Goal: Task Accomplishment & Management: Use online tool/utility

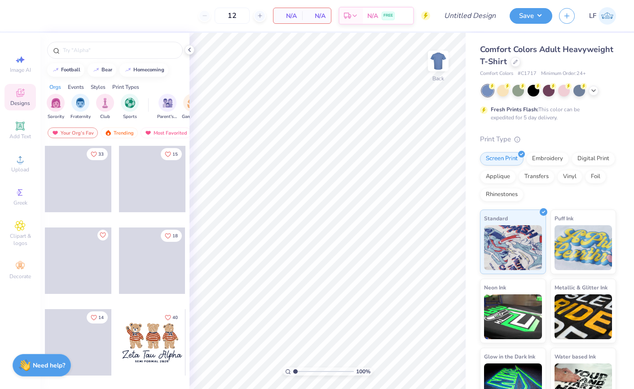
click at [608, 20] on img at bounding box center [608, 16] width 18 height 18
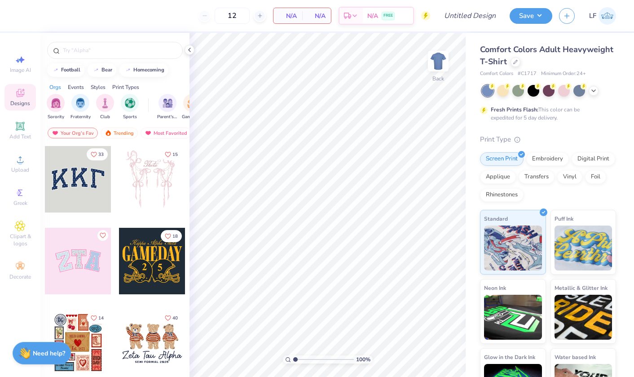
click at [603, 17] on img at bounding box center [608, 16] width 18 height 18
click at [188, 51] on icon at bounding box center [189, 49] width 7 height 7
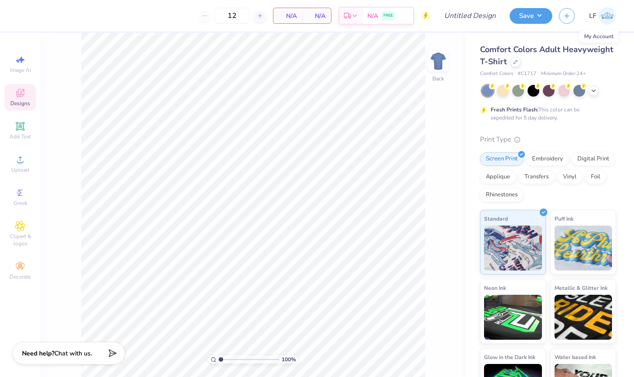
click at [607, 13] on img at bounding box center [608, 16] width 18 height 18
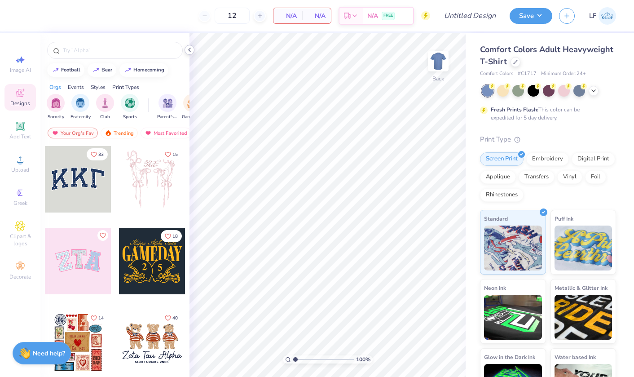
click at [192, 51] on icon at bounding box center [189, 49] width 7 height 7
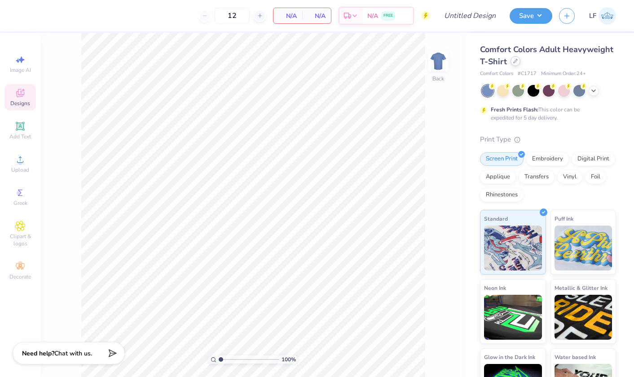
click at [515, 62] on icon at bounding box center [515, 61] width 4 height 4
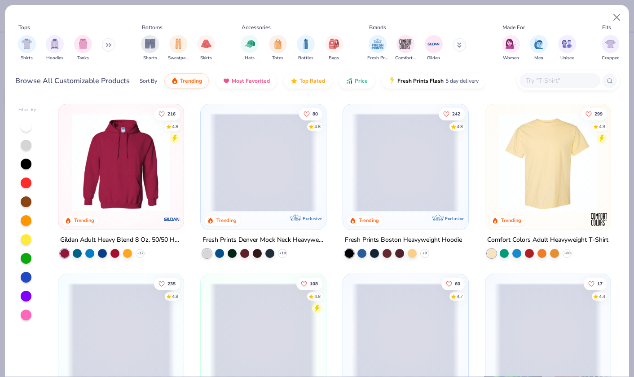
drag, startPoint x: 564, startPoint y: 79, endPoint x: 553, endPoint y: 81, distance: 10.6
click at [564, 79] on input "text" at bounding box center [559, 80] width 69 height 10
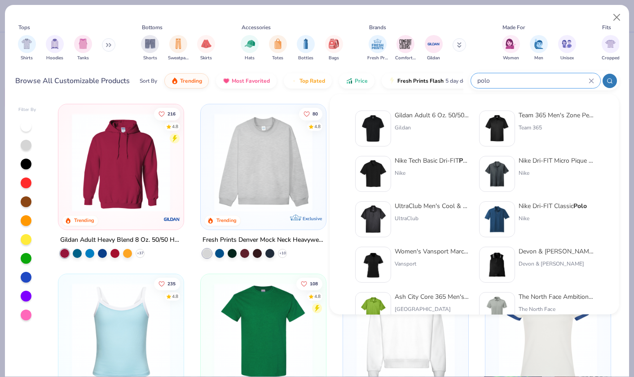
type input "polo"
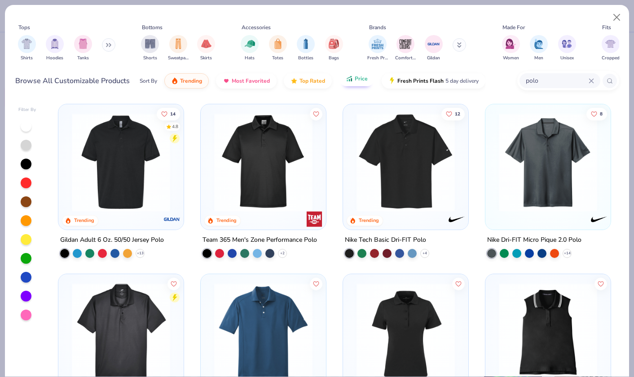
click at [354, 85] on button "Price" at bounding box center [356, 78] width 35 height 15
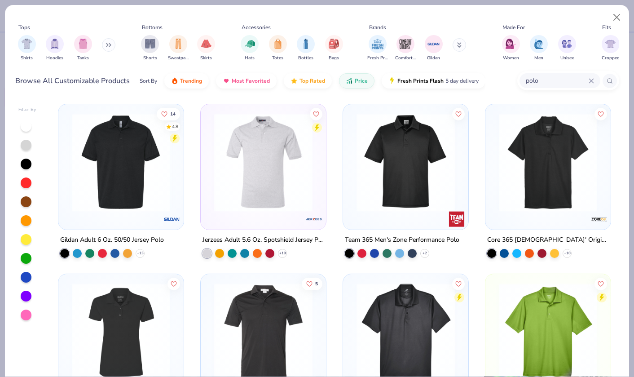
click at [132, 168] on img at bounding box center [120, 162] width 107 height 98
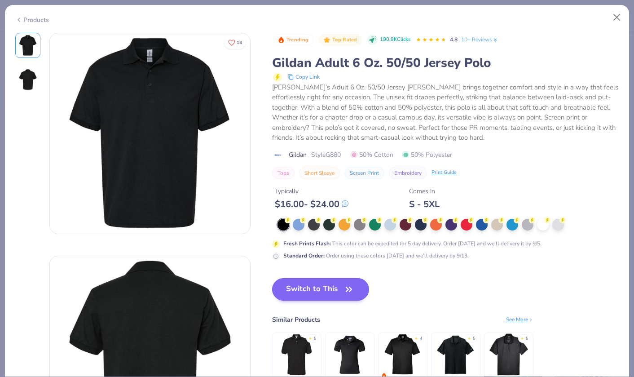
click at [329, 285] on button "Switch to This" at bounding box center [320, 289] width 97 height 22
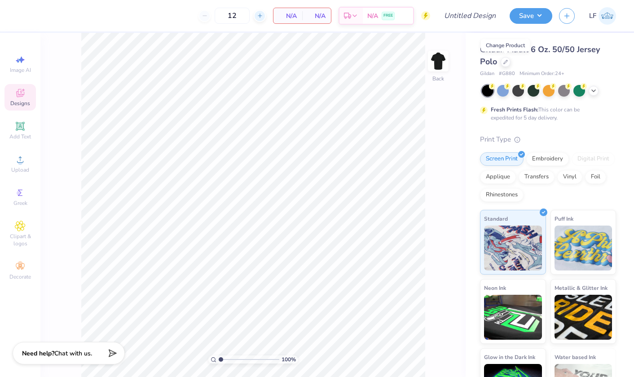
click at [257, 17] on icon at bounding box center [260, 16] width 6 height 6
click at [258, 17] on icon at bounding box center [260, 16] width 6 height 6
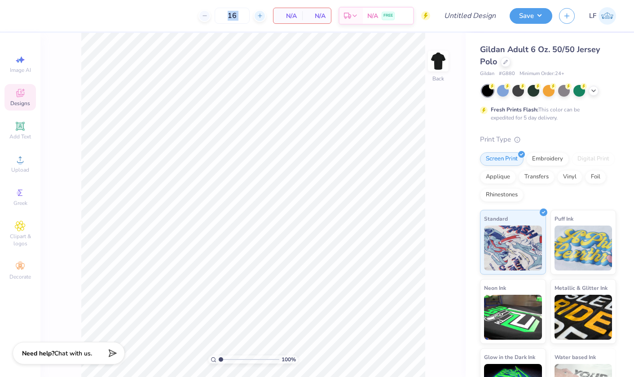
type input "17"
click at [274, 22] on div "N/A Per Item" at bounding box center [288, 15] width 29 height 15
click at [19, 125] on icon at bounding box center [20, 126] width 7 height 7
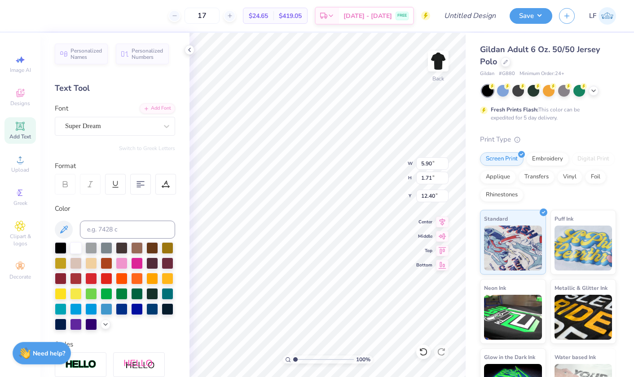
click at [181, 215] on div "17 $24.65 Per Item $419.05 Total Est. Delivery Sep 10 - 13 FREE Design Title Sa…" at bounding box center [317, 188] width 634 height 377
type textarea "CB CREST"
type input "3.85"
type input "0.61"
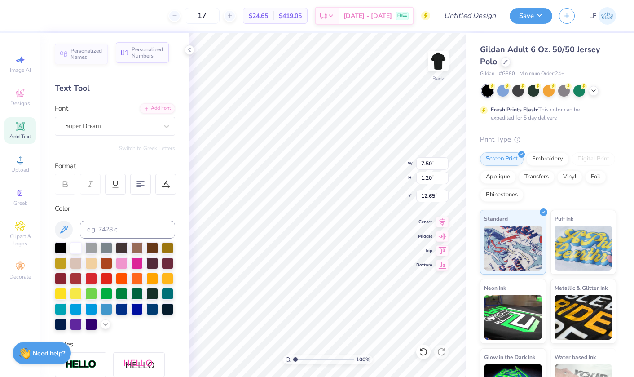
type input "13.23"
type input "3.27"
type input "4.80"
type input "0.77"
type input "3.00"
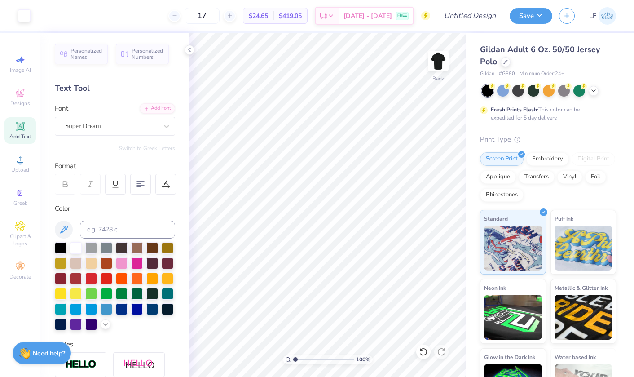
click at [227, 26] on div "17 $24.65 Per Item $419.05 Total Est. Delivery Sep 10 - 13 FREE" at bounding box center [233, 15] width 393 height 31
click at [220, 16] on input "17" at bounding box center [202, 16] width 35 height 16
click at [466, 17] on input "Design Title" at bounding box center [481, 16] width 44 height 18
click at [302, 19] on span "$419.05" at bounding box center [290, 15] width 23 height 9
click at [470, 17] on input "Design Title" at bounding box center [481, 16] width 44 height 18
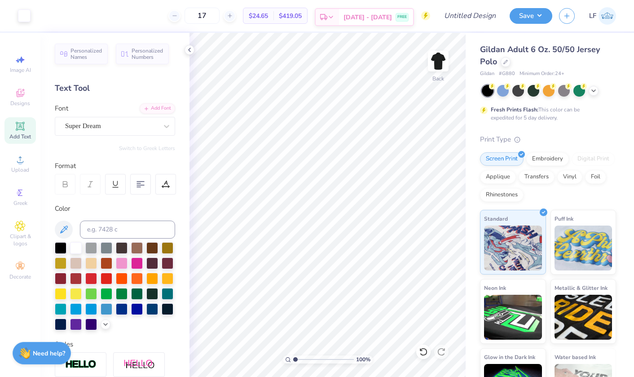
click at [361, 18] on div "Est. Delivery Sep 10 - 13 FREE" at bounding box center [364, 17] width 99 height 18
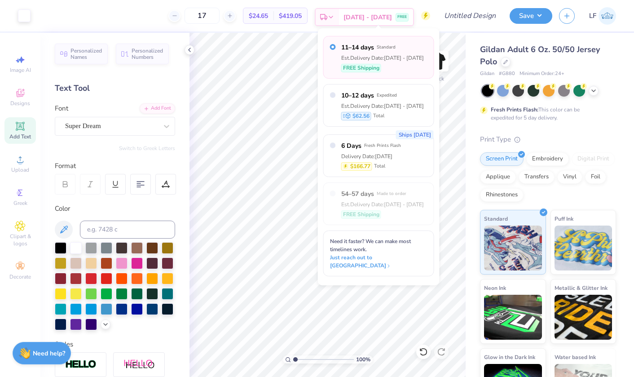
click at [331, 16] on div "Est. Delivery" at bounding box center [327, 17] width 23 height 16
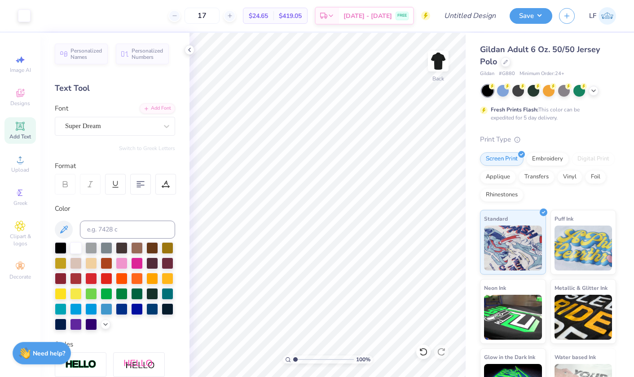
click at [268, 19] on span "$24.65" at bounding box center [258, 15] width 19 height 9
click at [218, 16] on input "17" at bounding box center [202, 16] width 35 height 16
click at [604, 14] on img at bounding box center [608, 16] width 18 height 18
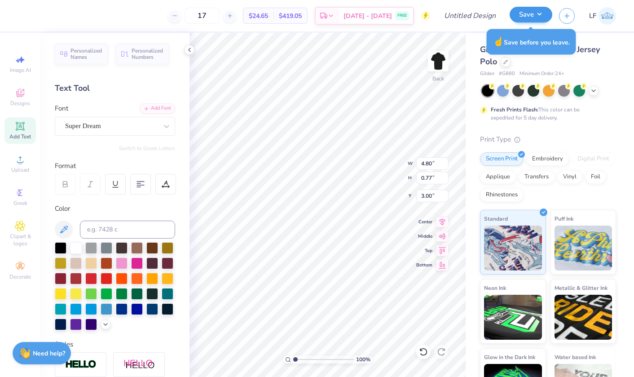
click at [530, 18] on button "Save" at bounding box center [531, 15] width 43 height 16
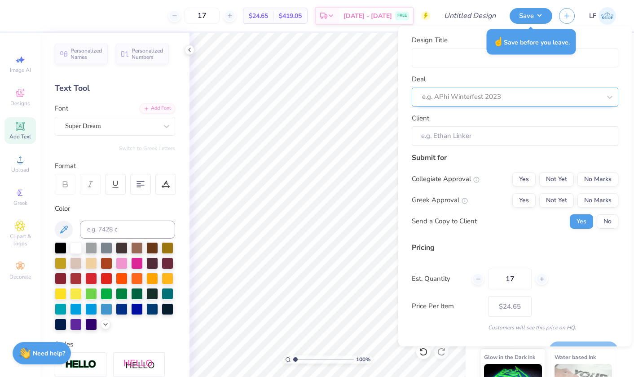
click at [501, 99] on div at bounding box center [511, 97] width 179 height 12
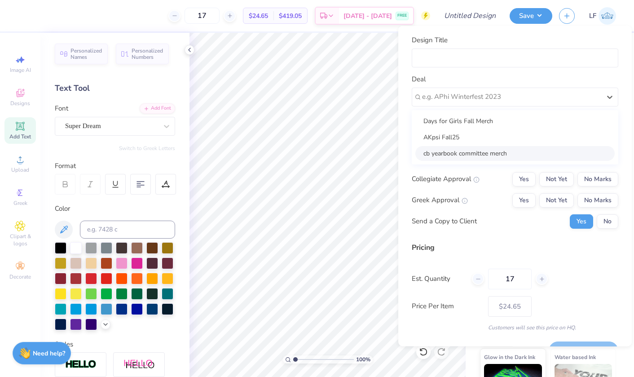
click at [483, 157] on div "cb yearbook committee merch" at bounding box center [514, 153] width 199 height 15
type input "Natalia Schorn"
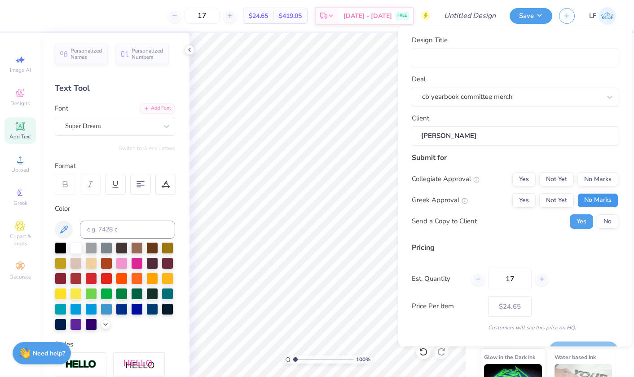
click at [603, 200] on button "No Marks" at bounding box center [598, 200] width 41 height 14
click at [600, 174] on button "No Marks" at bounding box center [598, 179] width 41 height 14
type input "$24.65"
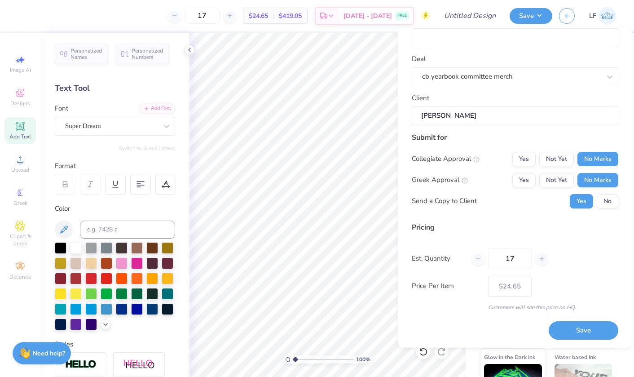
scroll to position [21, 0]
click at [585, 330] on button "Save" at bounding box center [584, 331] width 70 height 18
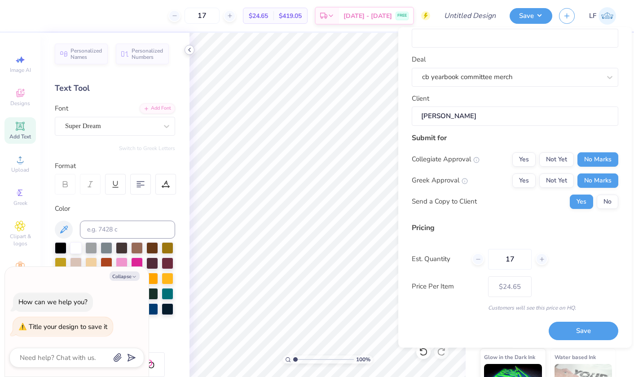
click at [189, 49] on icon at bounding box center [189, 49] width 7 height 7
click at [189, 49] on div "Personalized Names Personalized Numbers Text Tool Add Font Font Super Dream Swi…" at bounding box center [114, 205] width 149 height 344
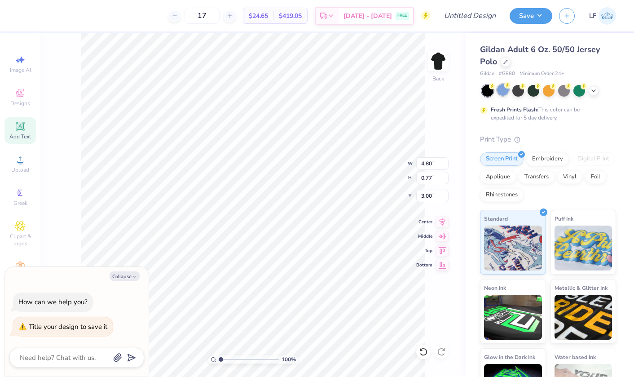
click at [506, 91] on div at bounding box center [503, 90] width 12 height 12
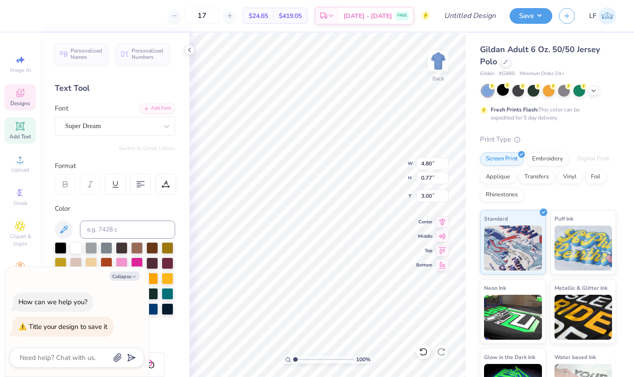
click at [11, 93] on div "Designs" at bounding box center [19, 97] width 31 height 26
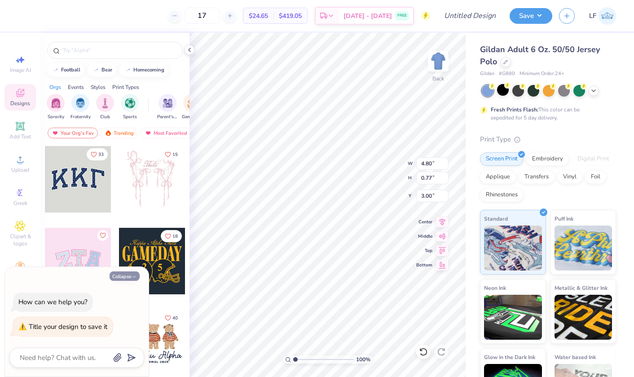
click at [128, 276] on button "Collapse" at bounding box center [125, 275] width 30 height 9
type textarea "x"
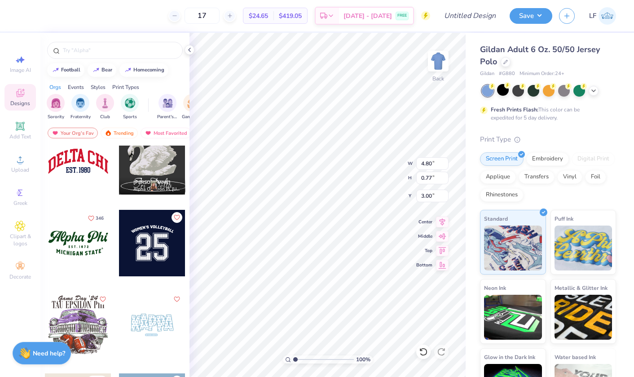
scroll to position [756, 0]
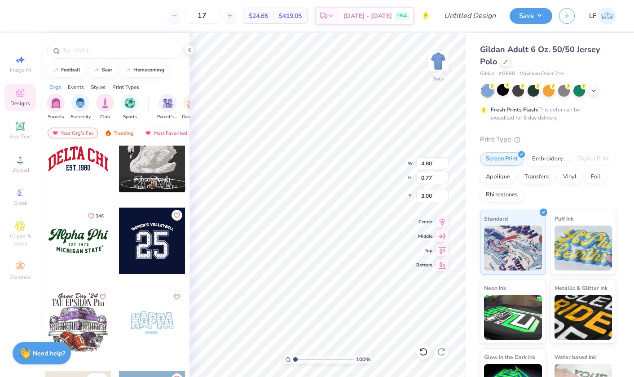
click at [91, 252] on div at bounding box center [78, 240] width 66 height 66
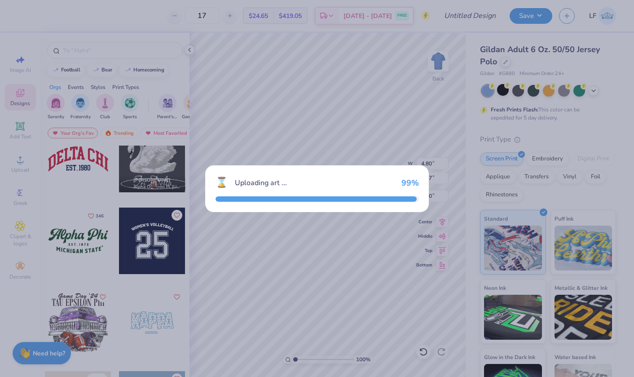
type input "7.51"
type input "3.19"
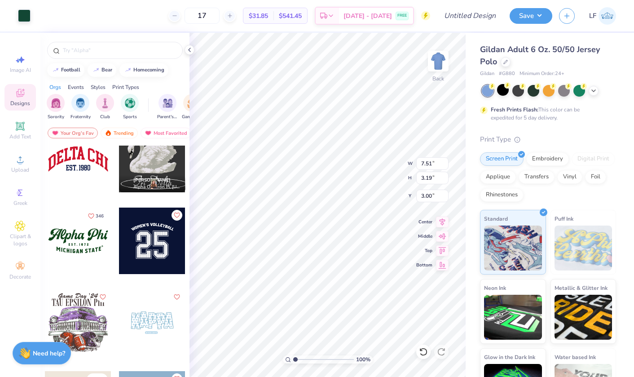
click at [85, 168] on div at bounding box center [78, 159] width 66 height 66
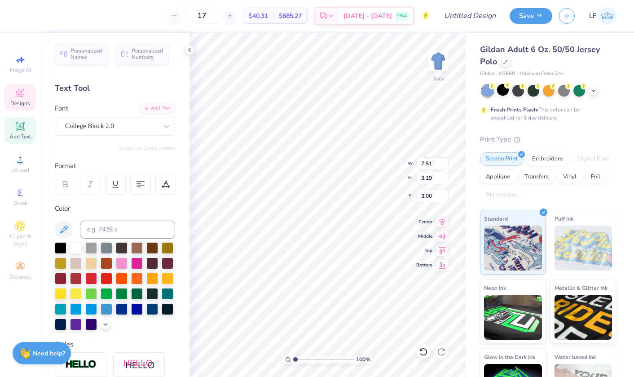
scroll to position [0, 0]
type textarea "cb crest"
type input "1.52"
type input "4.80"
type input "0.77"
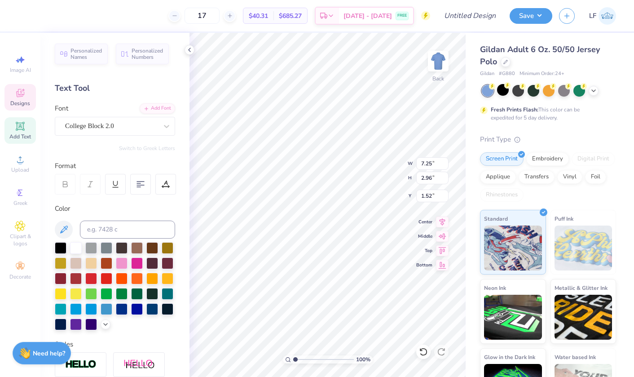
type input "3.00"
type input "4.48"
type input "7.25"
type input "2.96"
type input "1.88"
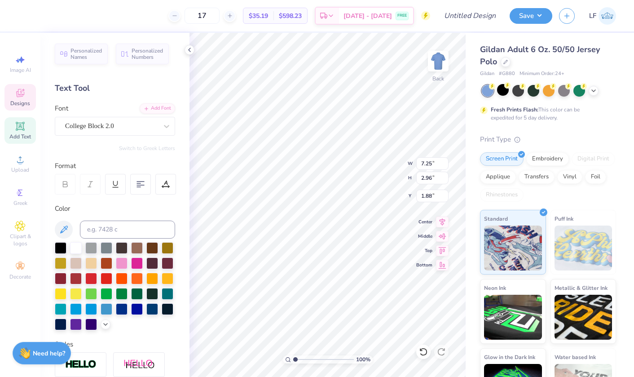
type input "7.51"
type input "3.19"
type input "3.00"
type input "6.15"
type input "7.25"
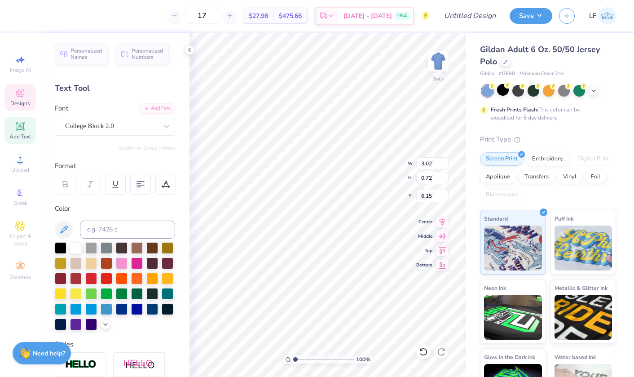
type input "2.96"
type input "1.88"
type input "5.48"
type input "2.24"
type input "2.76"
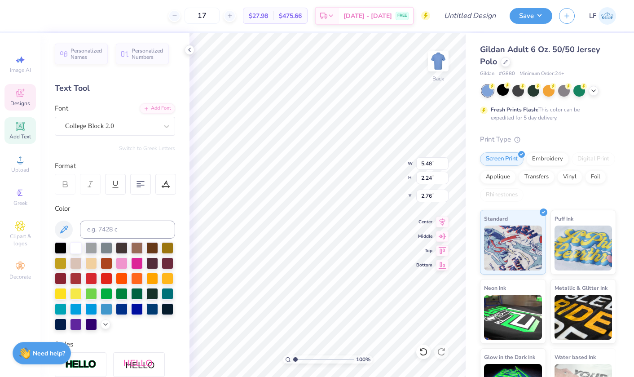
type input "3.02"
type input "0.72"
type input "5.00"
click at [368, 164] on div "100 % Back W 3.02 3.02 " H 0.72 0.72 " Y 5.00 5.00 " Center Middle Top Bottom" at bounding box center [328, 205] width 276 height 344
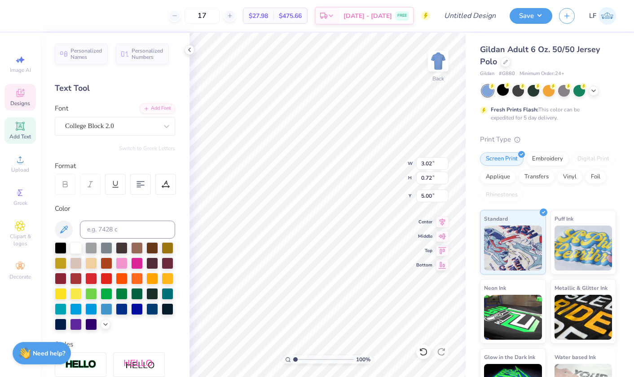
scroll to position [0, 0]
type textarea "e"
type textarea "2025"
type textarea "2025 26"
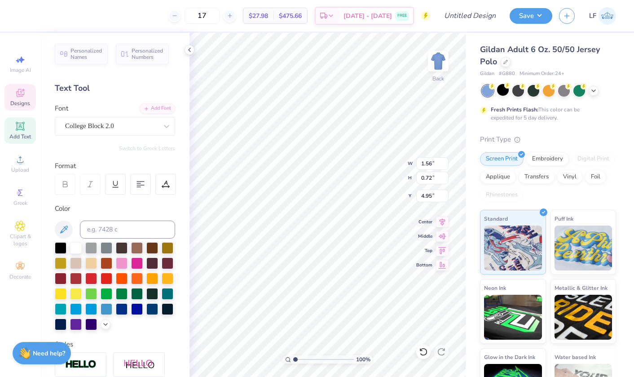
type input "2.49"
type input "5.00"
click at [427, 30] on div "17 $27.98 Per Item $475.66 Total Est. Delivery Sep 10 - 13 FREE" at bounding box center [228, 15] width 406 height 31
type input "3.00"
click at [373, 178] on div "100 % Back W 5.48 H 2.24 Y 3.00 Center Middle Top Bottom" at bounding box center [328, 205] width 276 height 344
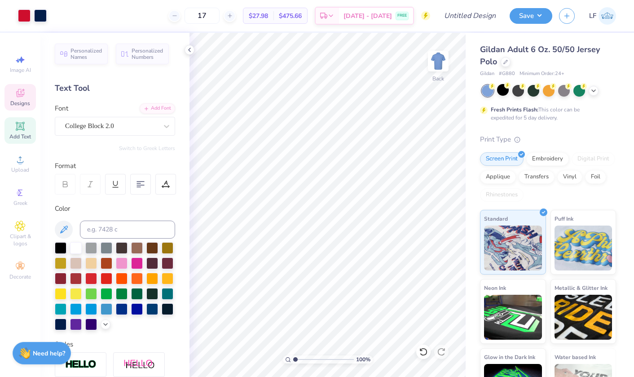
click at [18, 98] on icon at bounding box center [20, 93] width 11 height 11
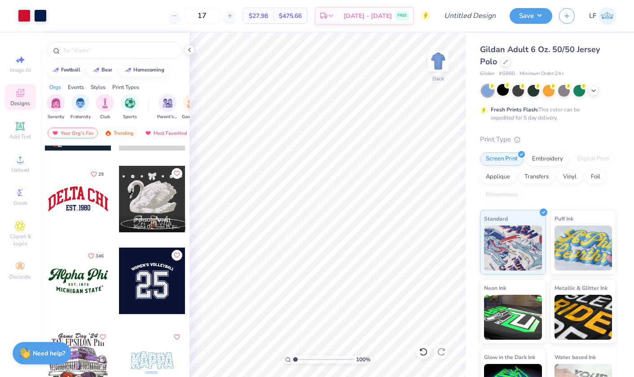
scroll to position [717, 0]
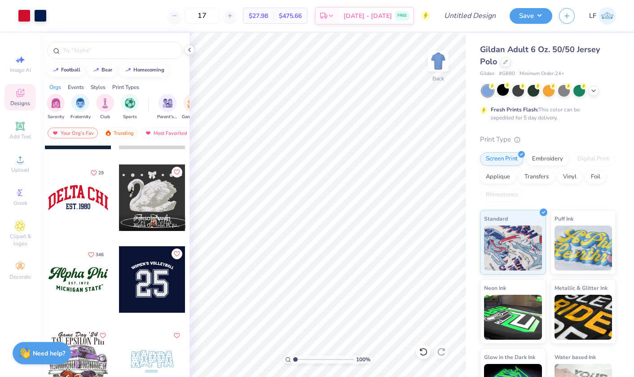
click at [88, 282] on div at bounding box center [78, 279] width 66 height 66
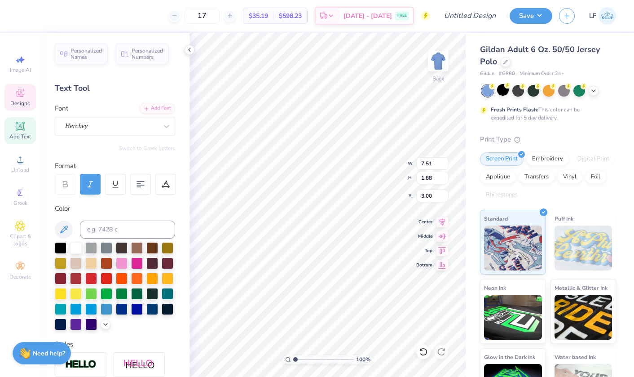
scroll to position [0, 0]
type input "7.51"
type input "1.88"
type textarea "Crest Staff"
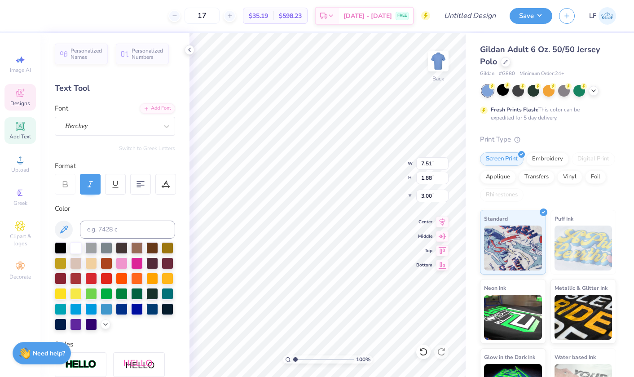
scroll to position [0, 1]
type input "2.56"
type input "0.32"
type input "4.91"
type input "5.73"
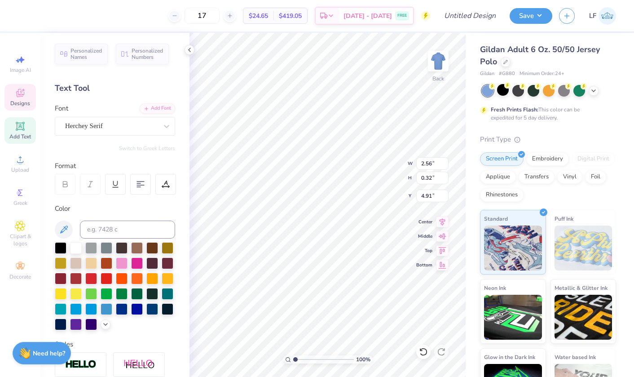
type input "0.85"
type input "5.34"
type input "2.56"
type input "0.32"
type input "4.91"
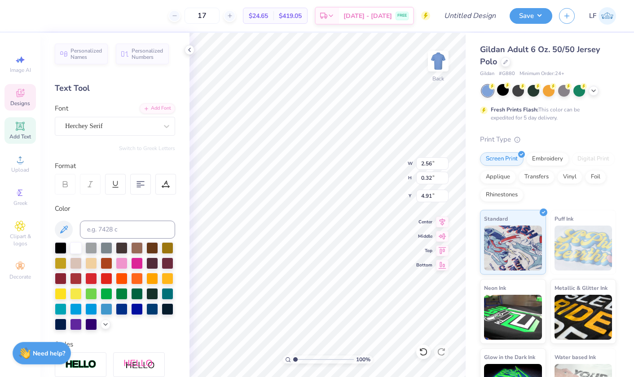
type input "5.73"
type input "0.85"
type input "5.34"
type textarea "CHRISTIAN BROTHERS"
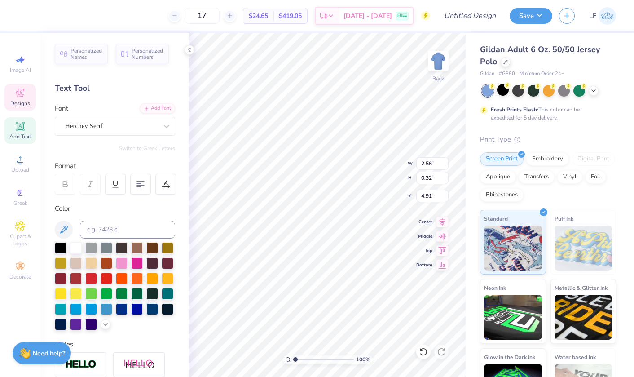
type textarea "E"
type textarea "2025-2026"
click at [61, 279] on div at bounding box center [61, 278] width 12 height 12
type input "3.00"
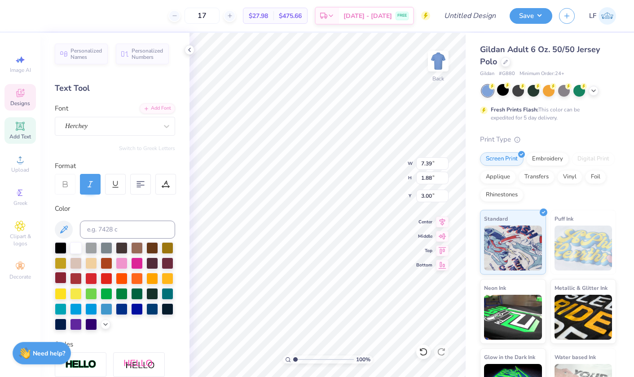
click at [60, 277] on div at bounding box center [61, 278] width 12 height 12
type input "5.20"
click at [61, 276] on div at bounding box center [61, 278] width 12 height 12
type input "6.33"
type input "2.67"
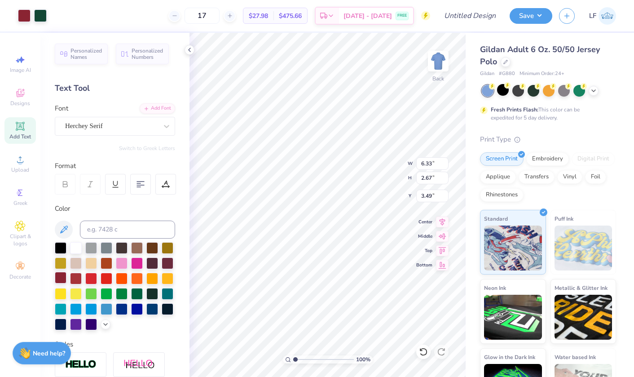
type input "3.54"
type input "5.77"
type input "2.43"
type input "2.66"
click at [191, 52] on icon at bounding box center [189, 49] width 7 height 7
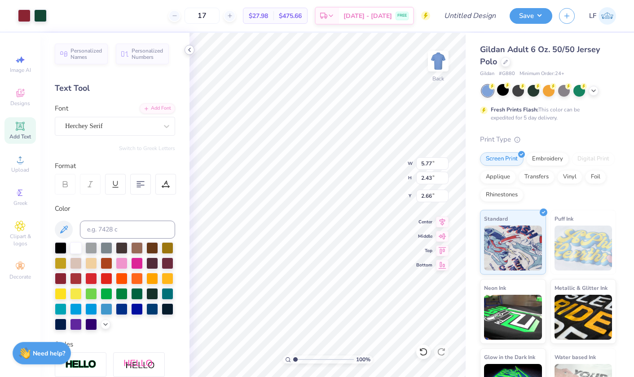
type input "4.65"
type input "1.96"
type input "3.13"
type input "3.00"
click at [393, 161] on div "100 % Back W 4.65 4.65 " H 2.09 2.09 " Y 3.00 3.00 " Center Middle Top Bottom" at bounding box center [328, 205] width 276 height 344
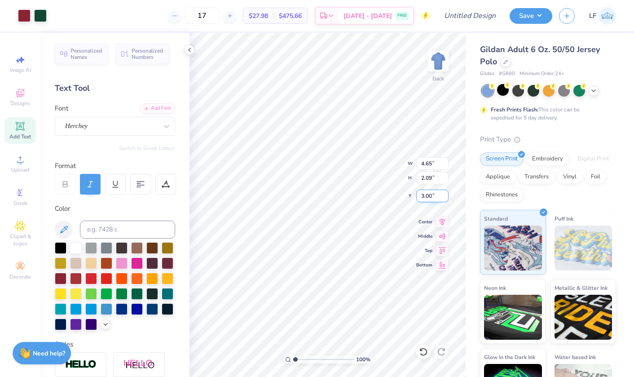
click at [418, 190] on input "3.00" at bounding box center [432, 196] width 32 height 13
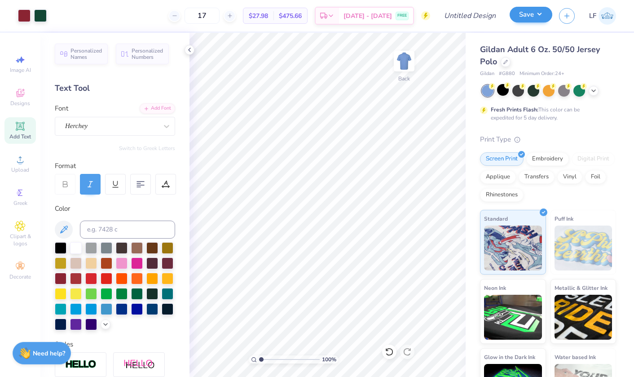
click at [538, 18] on button "Save" at bounding box center [531, 15] width 43 height 16
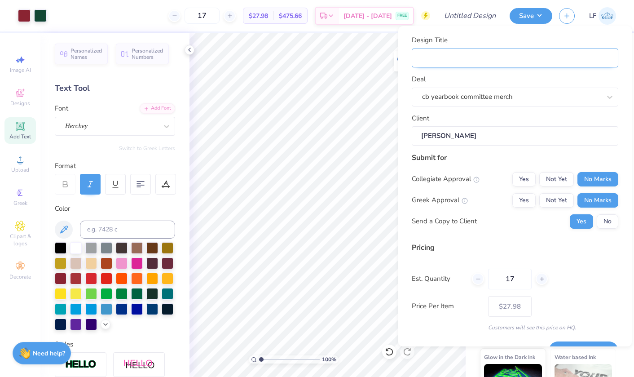
click at [464, 63] on input "Design Title" at bounding box center [515, 58] width 207 height 19
type input "C"
type input "CB"
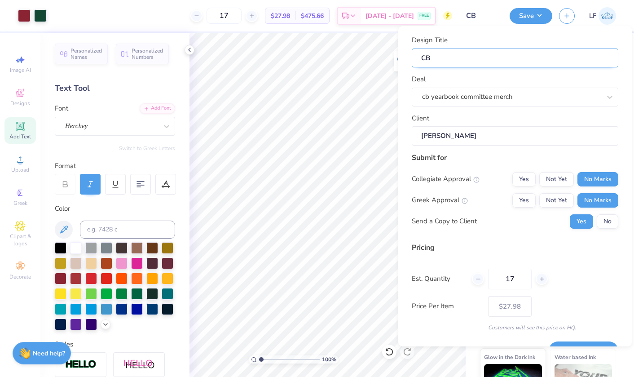
type input "CB"
type input "CB Y"
type input "CB YE"
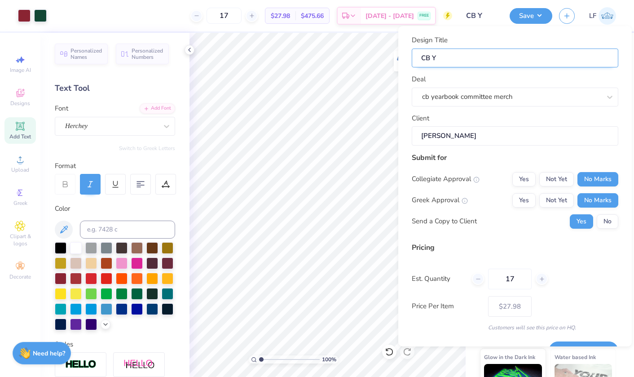
type input "CB YE"
type input "CB Y"
type input "CB"
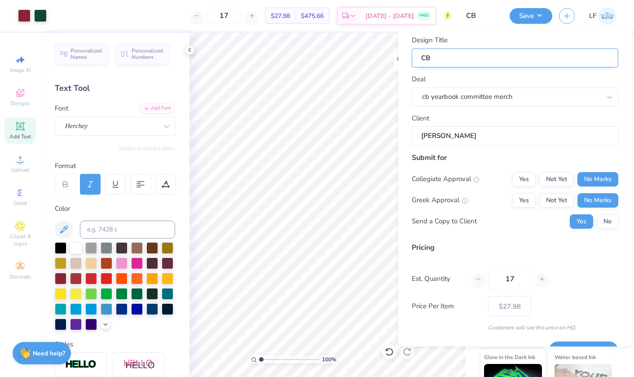
type input "CB"
type input "C"
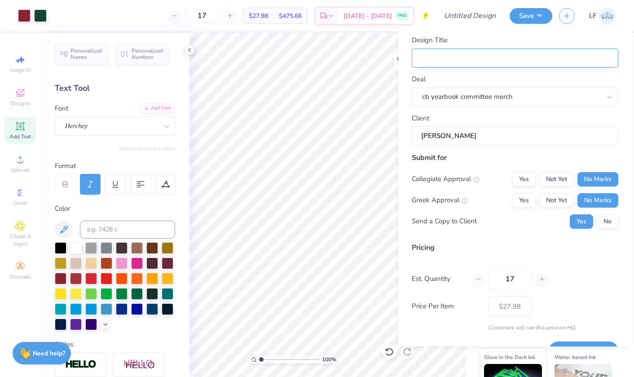
type input "C"
type input "CB"
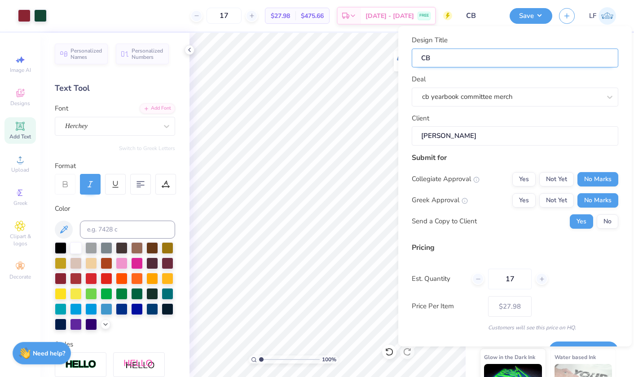
type input "CB y"
type input "CB ye"
type input "CB yea"
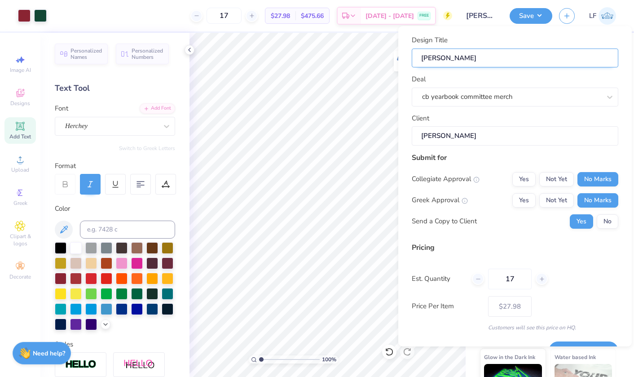
type input "CB yea"
type input "CB year"
type input "CB yearb"
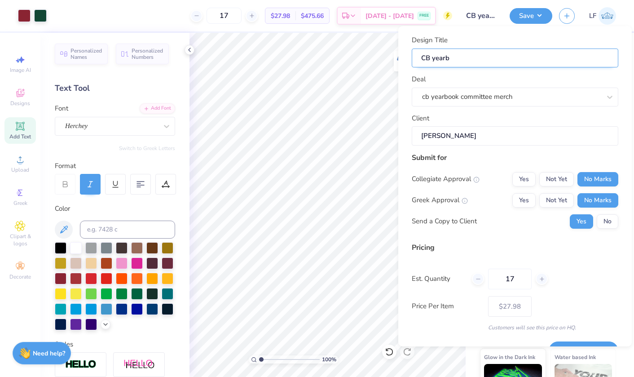
type input "CB yearbo"
type input "CB yearboo"
type input "CB yearbook"
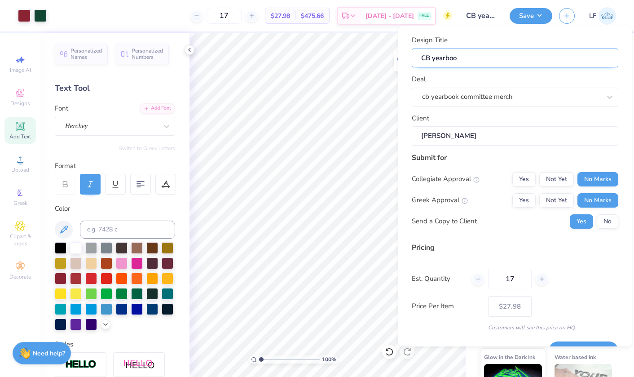
type input "CB yearbook"
type input "CB yearbook 2"
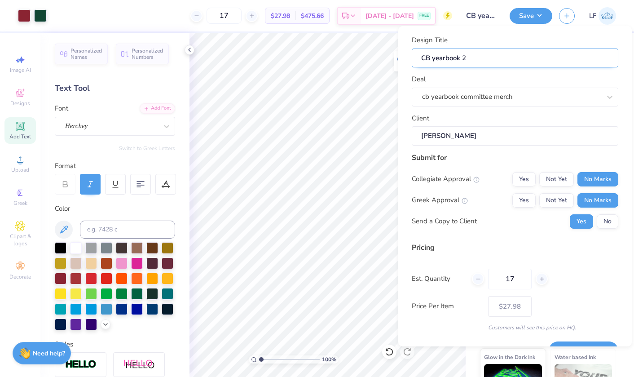
type input "CB yearbook 20"
type input "CB yearbook 202"
type input "CB yearbook 2025"
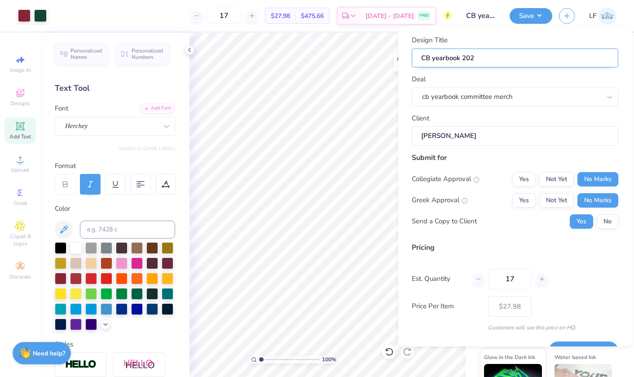
type input "CB yearbook 2025"
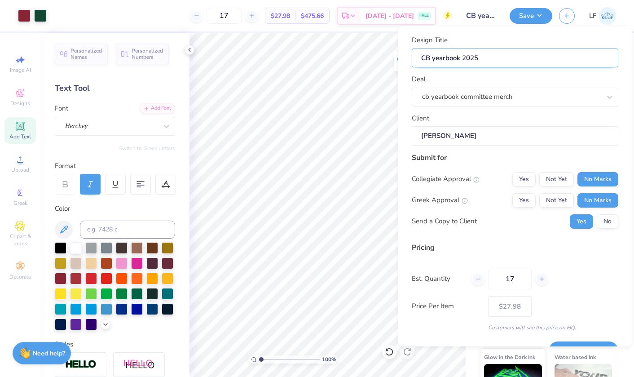
type input "CB yearbook 202"
type input "CB yearbook 20"
type input "CB yearbook 2"
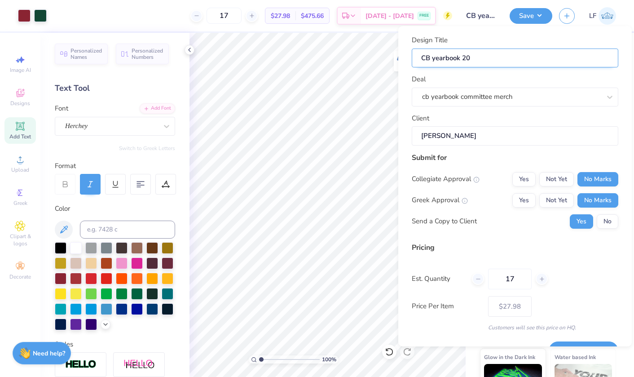
type input "CB yearbook 2"
type input "CB yearbook 25"
type input "CB yearbook 25-"
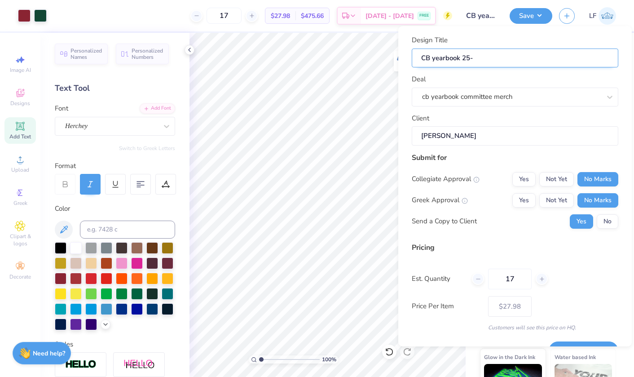
type input "CB yearbook 25-2"
type input "CB yearbook 25-26"
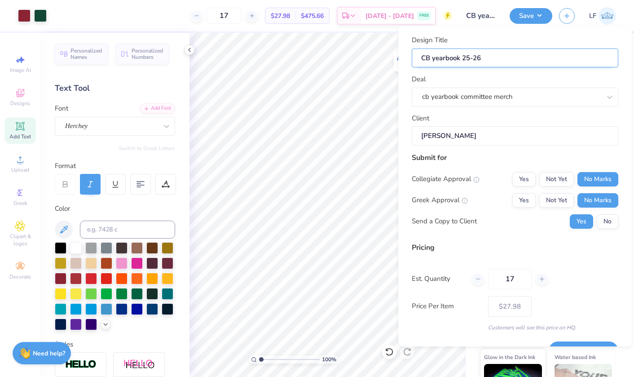
type input "CB yearbook 25-26"
type input "CB yearbook 25-26 p"
type input "CB yearbook 25-26 po"
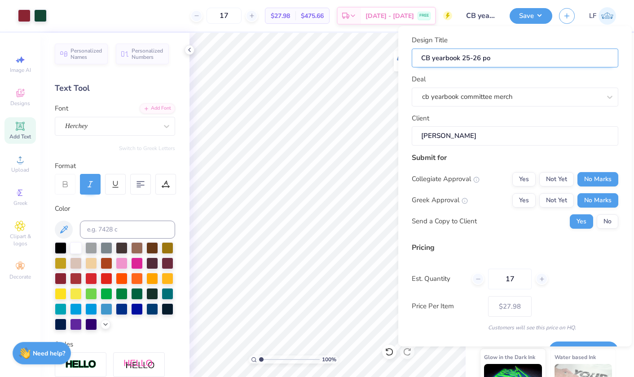
type input "CB yearbook 25-26 pol"
type input "CB yearbook 25-26 polo"
type input "CB yearbook 25-26 polos"
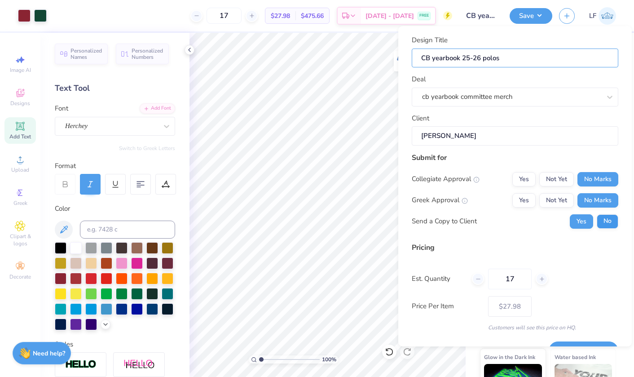
type input "CB yearbook 25-26 polos"
click at [603, 224] on button "No" at bounding box center [608, 221] width 22 height 14
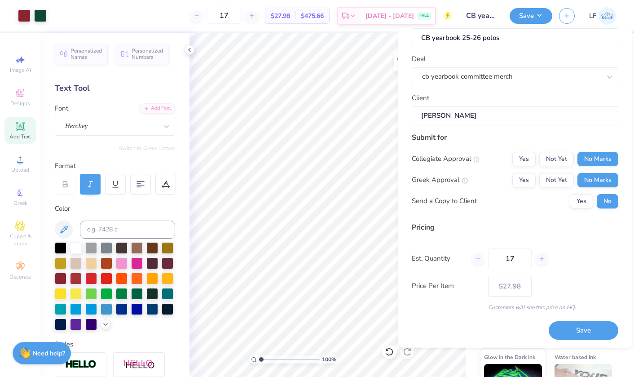
scroll to position [21, 0]
click at [584, 332] on button "Save" at bounding box center [584, 331] width 70 height 18
type input "$27.98"
click at [189, 47] on icon at bounding box center [189, 49] width 7 height 7
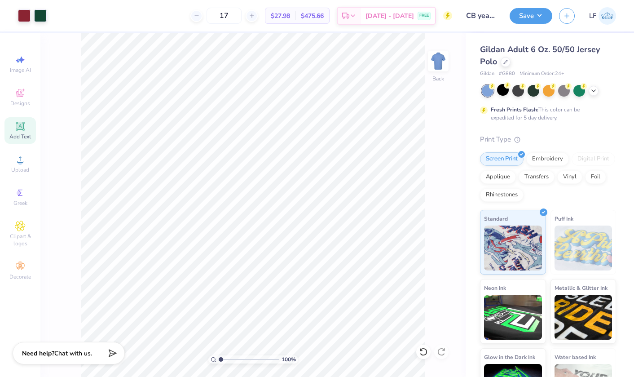
scroll to position [0, 0]
click at [610, 14] on img at bounding box center [608, 16] width 18 height 18
